Goal: Task Accomplishment & Management: Manage account settings

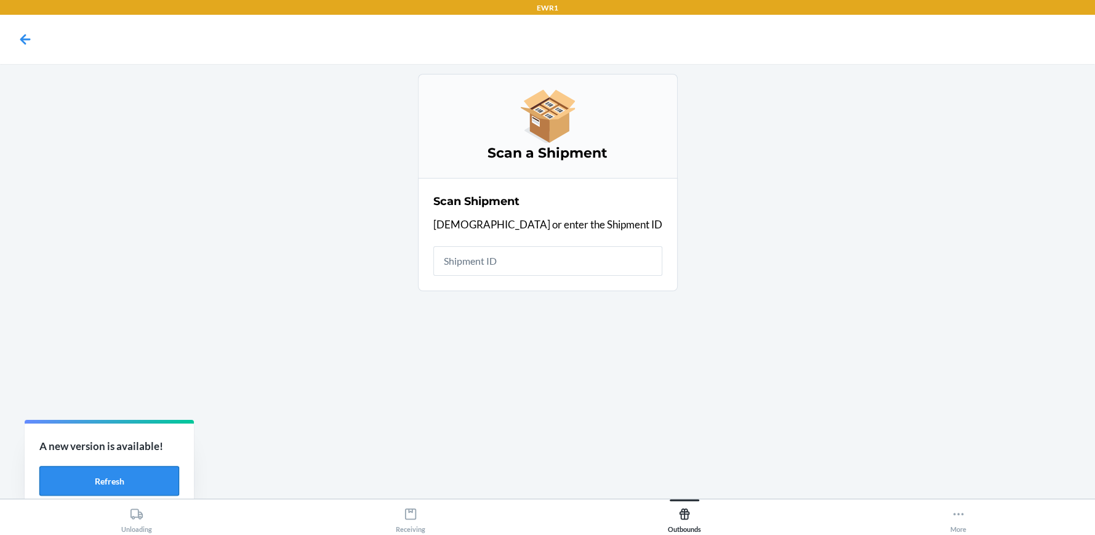
click at [129, 483] on button "Refresh" at bounding box center [109, 481] width 140 height 30
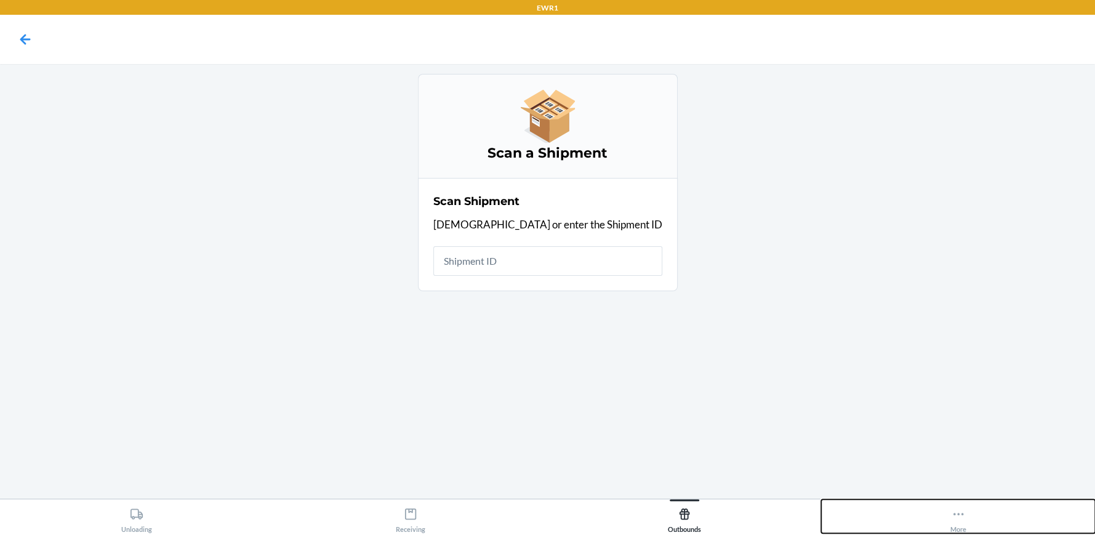
click at [961, 512] on icon at bounding box center [959, 514] width 14 height 14
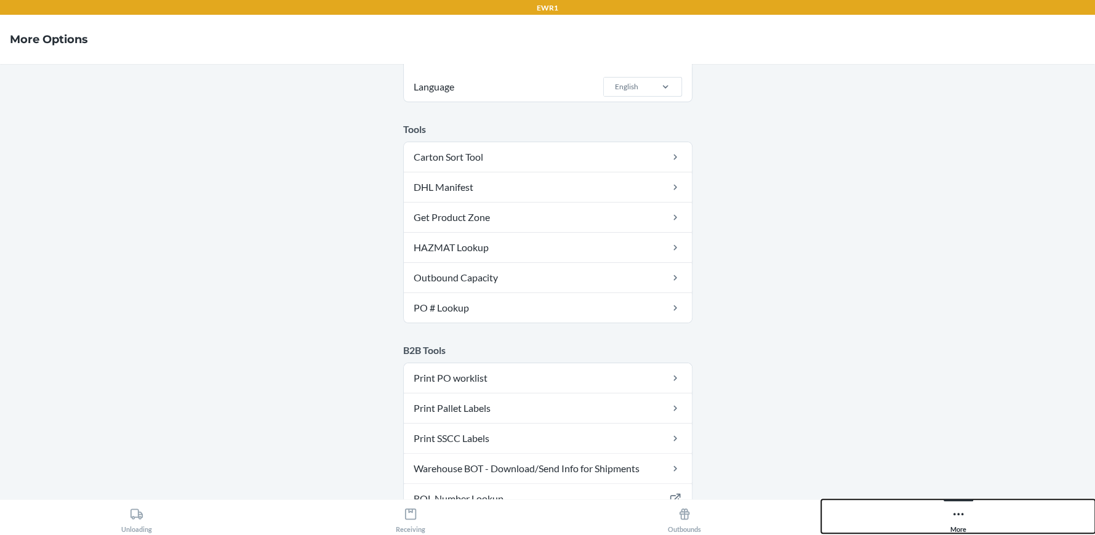
scroll to position [646, 0]
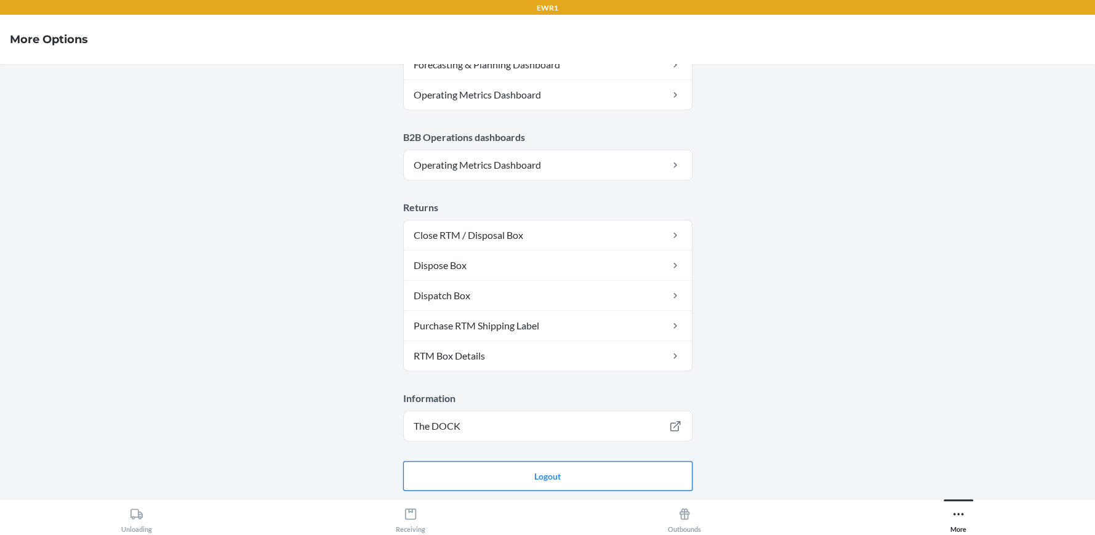
click at [508, 470] on button "Logout" at bounding box center [547, 476] width 289 height 30
